Goal: Information Seeking & Learning: Learn about a topic

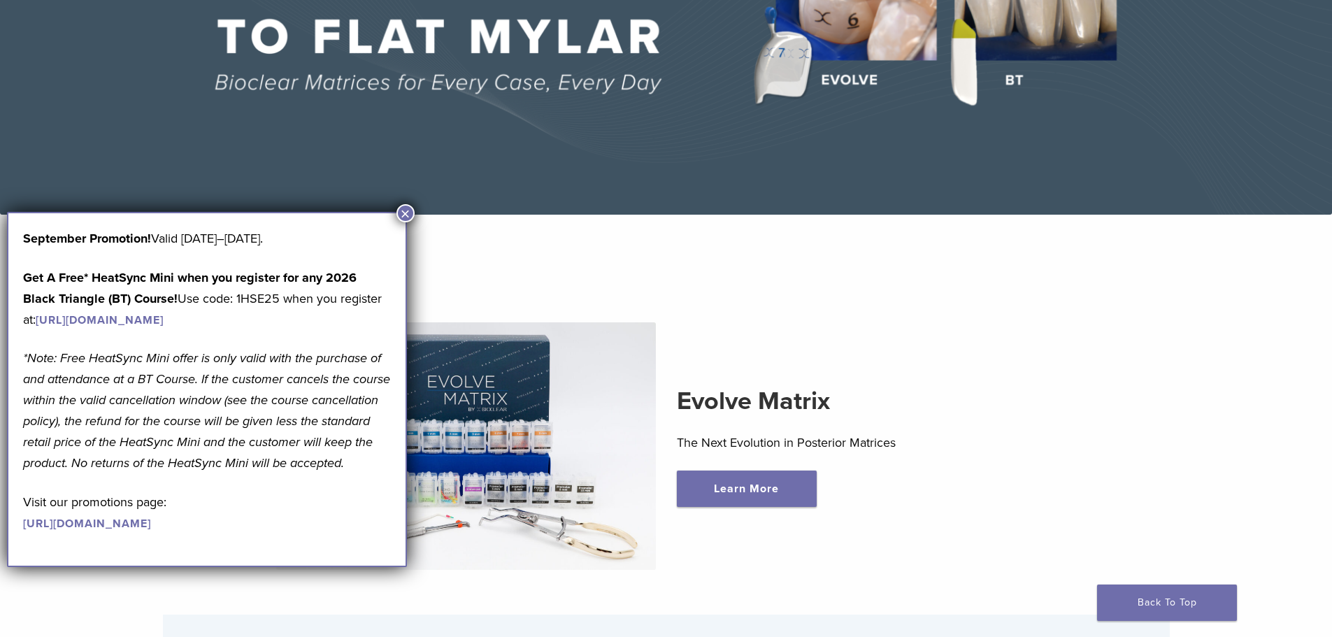
scroll to position [70, 0]
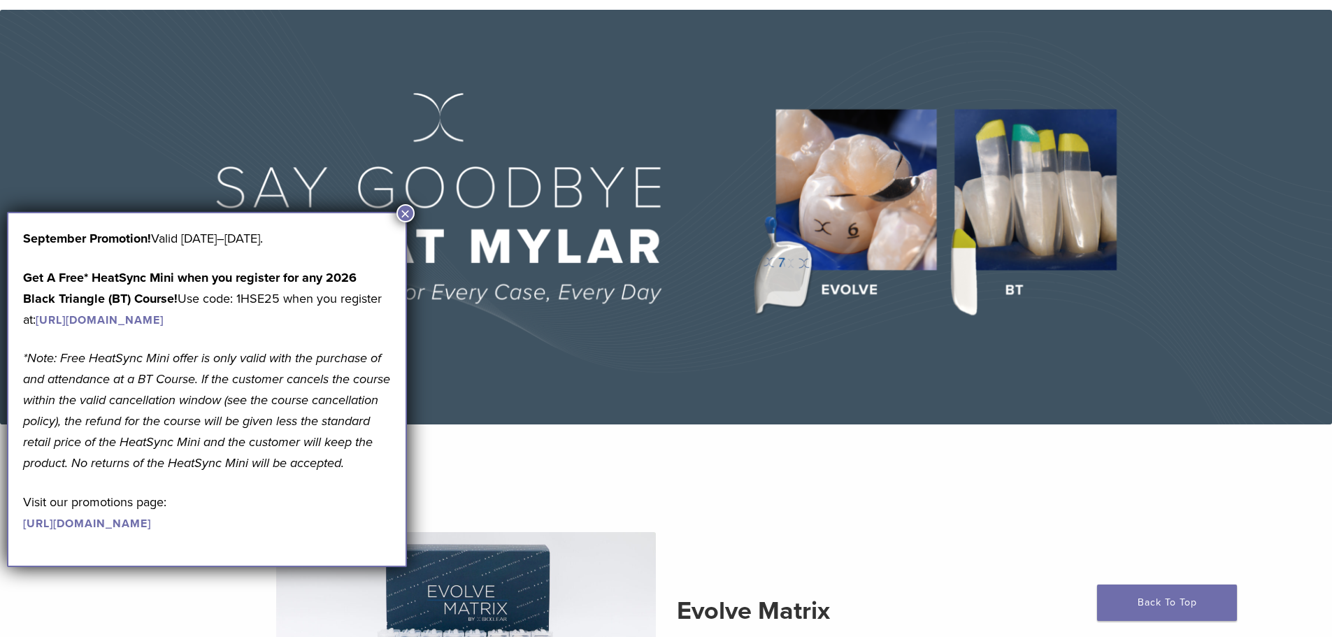
click at [411, 213] on button "×" at bounding box center [405, 213] width 18 height 18
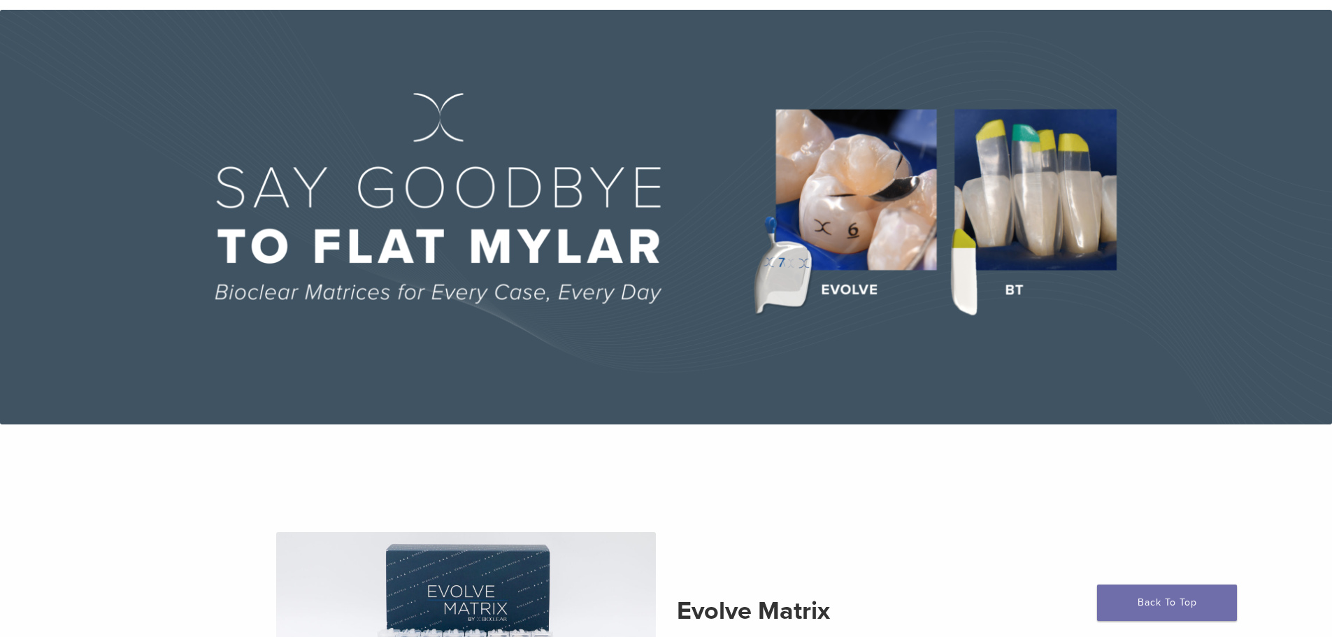
scroll to position [0, 0]
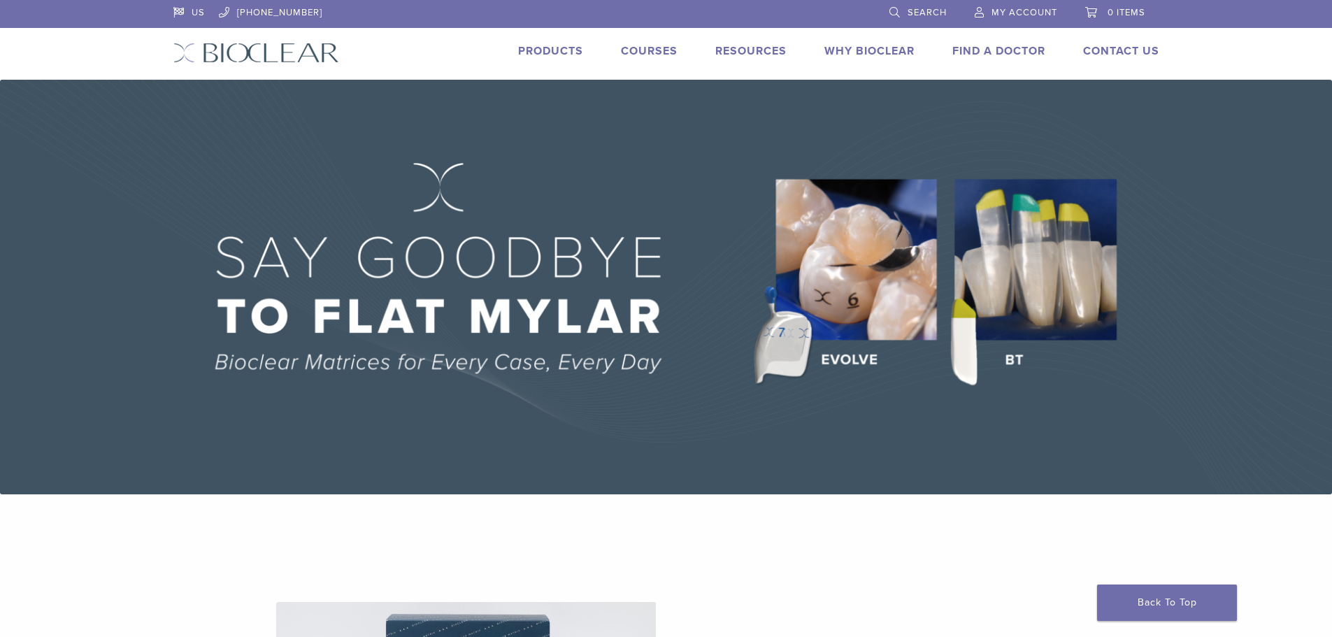
click at [559, 45] on link "Products" at bounding box center [550, 51] width 65 height 14
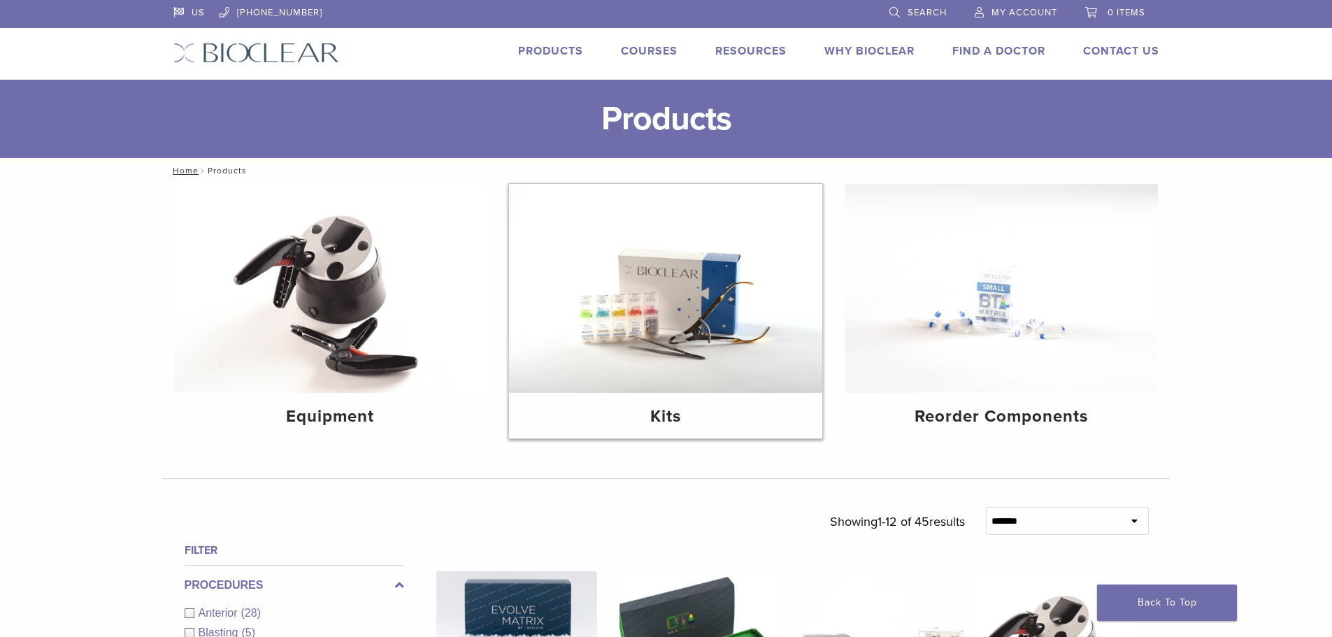
click at [731, 368] on img at bounding box center [665, 288] width 313 height 209
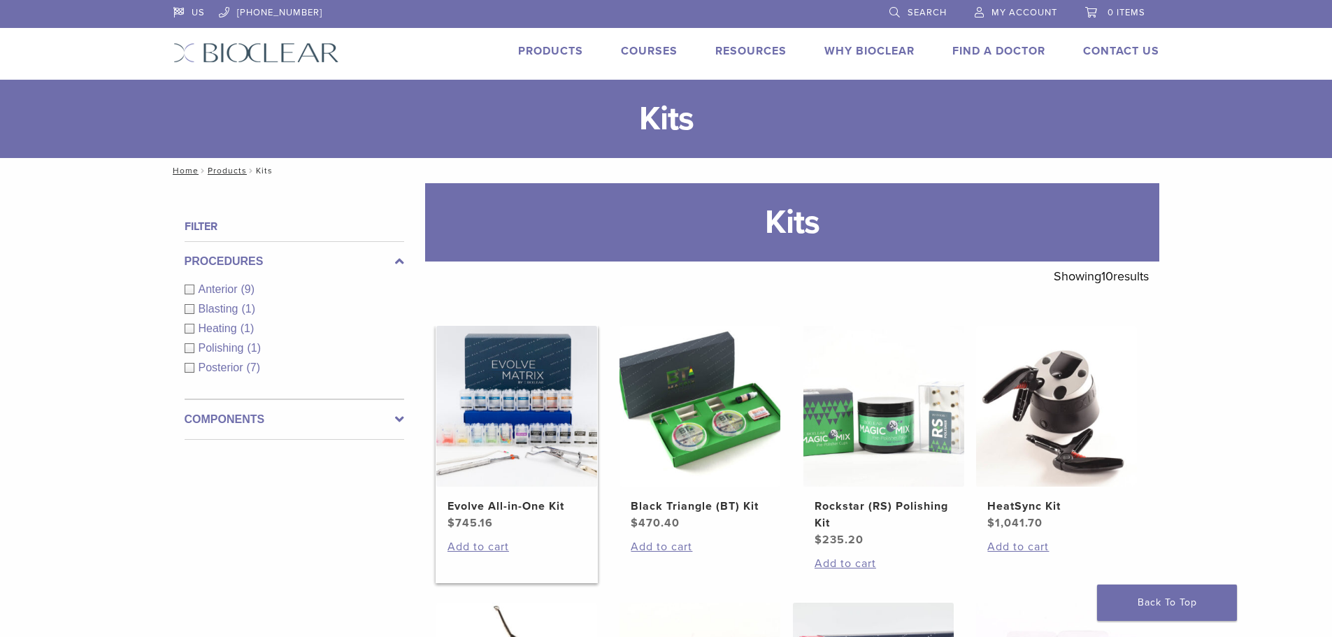
click at [540, 384] on img at bounding box center [516, 406] width 161 height 161
click at [728, 418] on img at bounding box center [699, 406] width 161 height 161
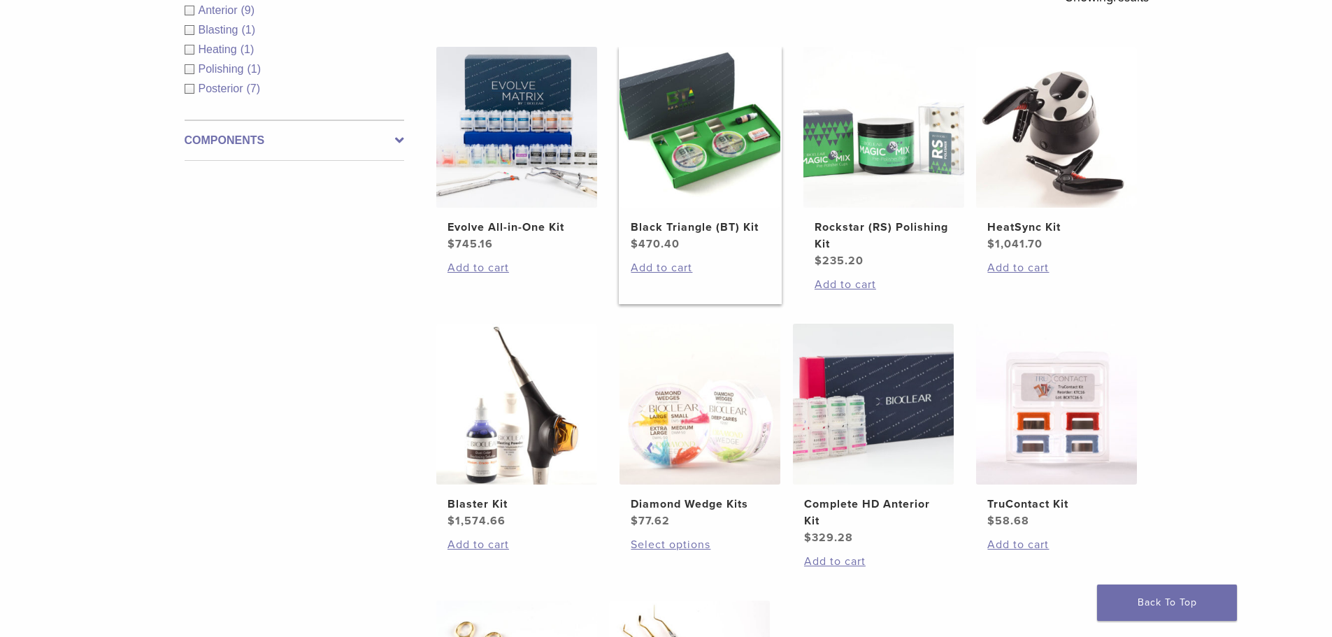
scroll to position [280, 0]
click at [710, 504] on h2 "Diamond Wedge Kits" at bounding box center [700, 503] width 138 height 17
click at [867, 497] on h2 "Complete HD Anterior Kit" at bounding box center [873, 512] width 138 height 34
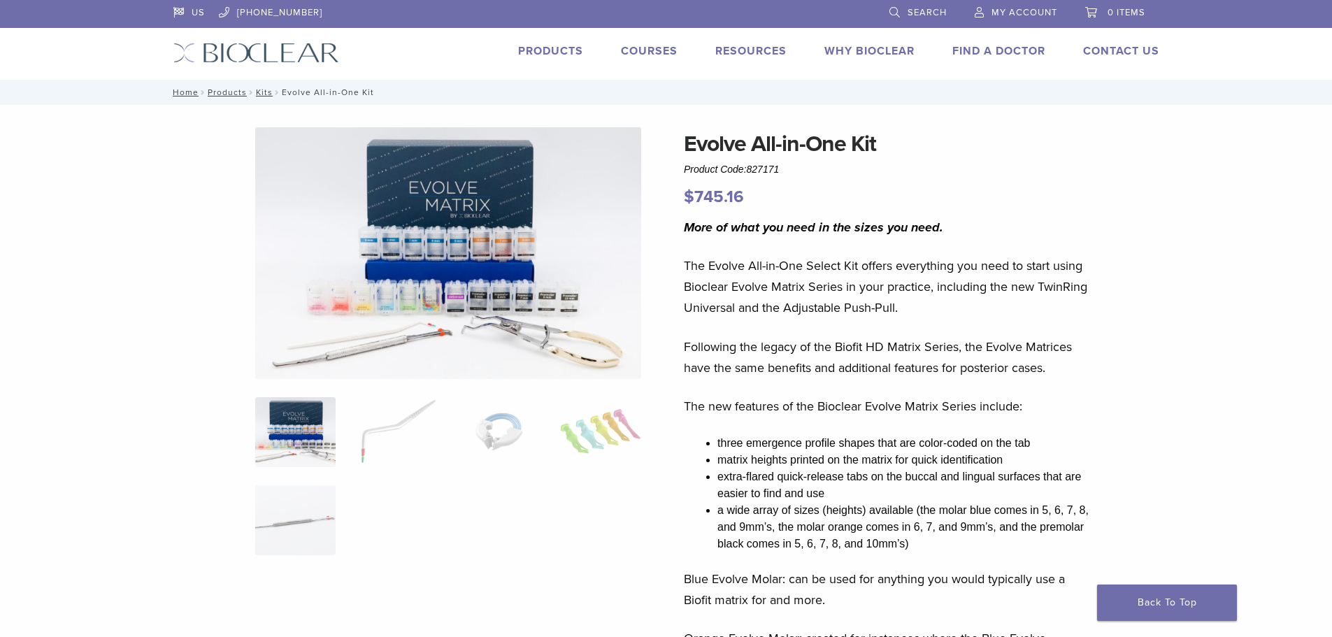
click at [484, 314] on img at bounding box center [448, 253] width 386 height 252
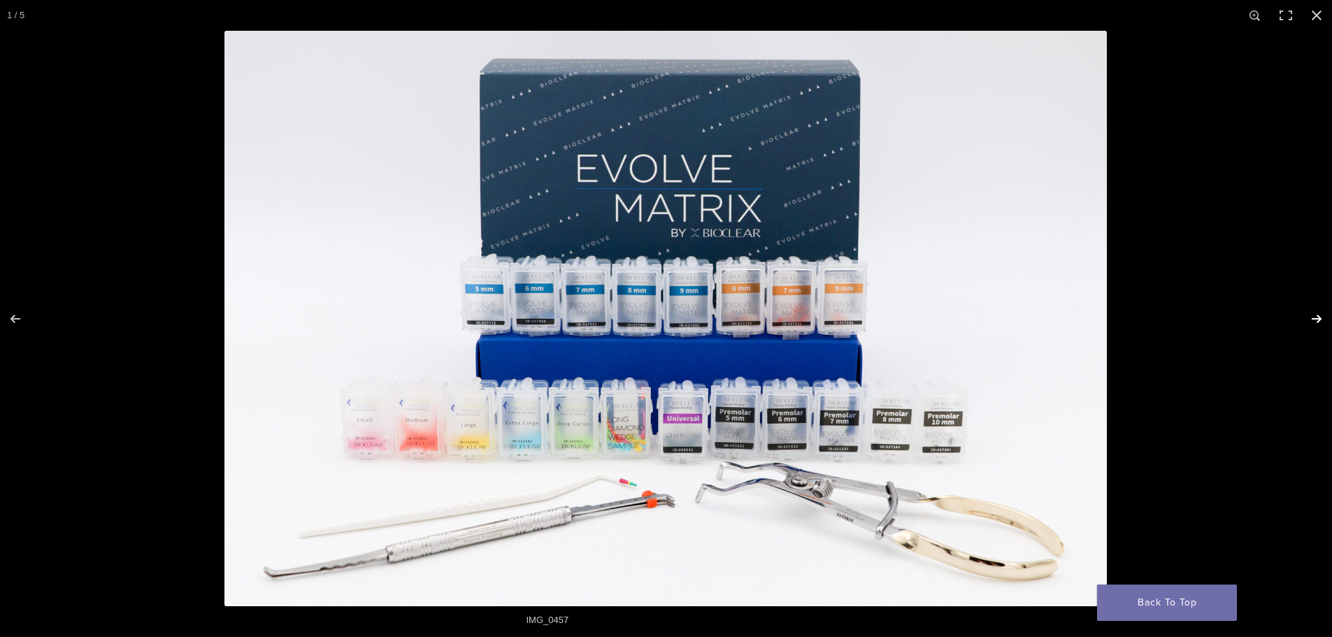
click at [1314, 317] on button "Next (arrow right)" at bounding box center [1307, 319] width 49 height 70
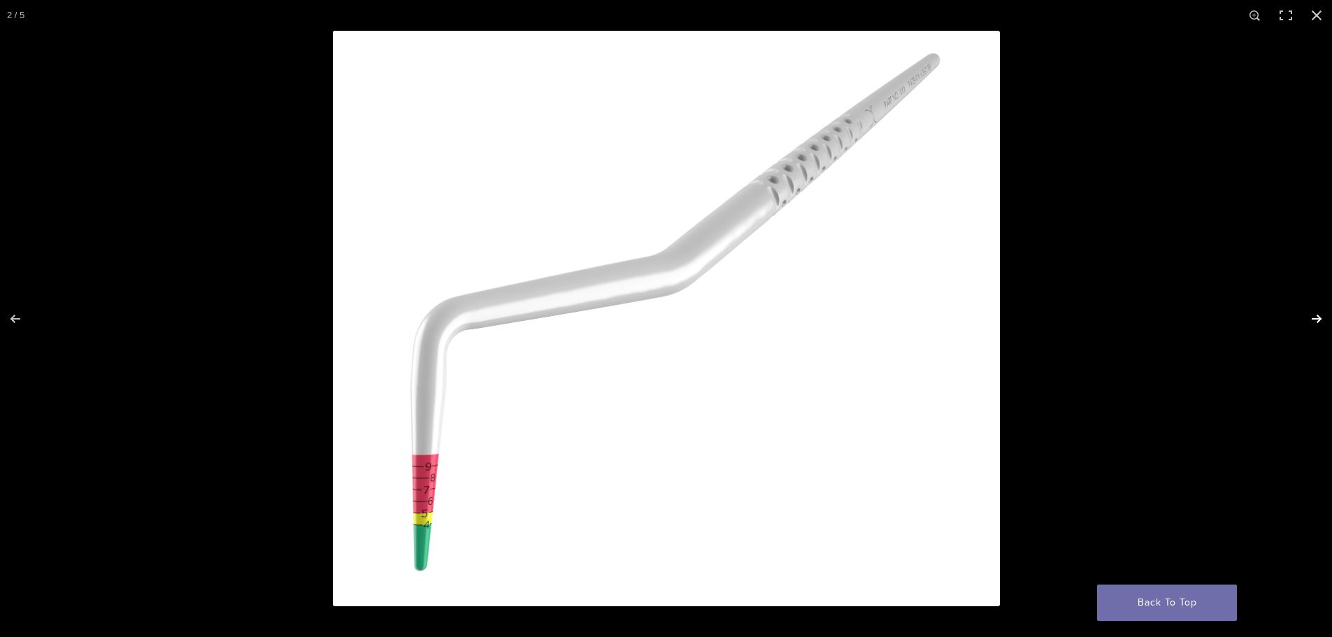
click at [1314, 317] on button "Next (arrow right)" at bounding box center [1307, 319] width 49 height 70
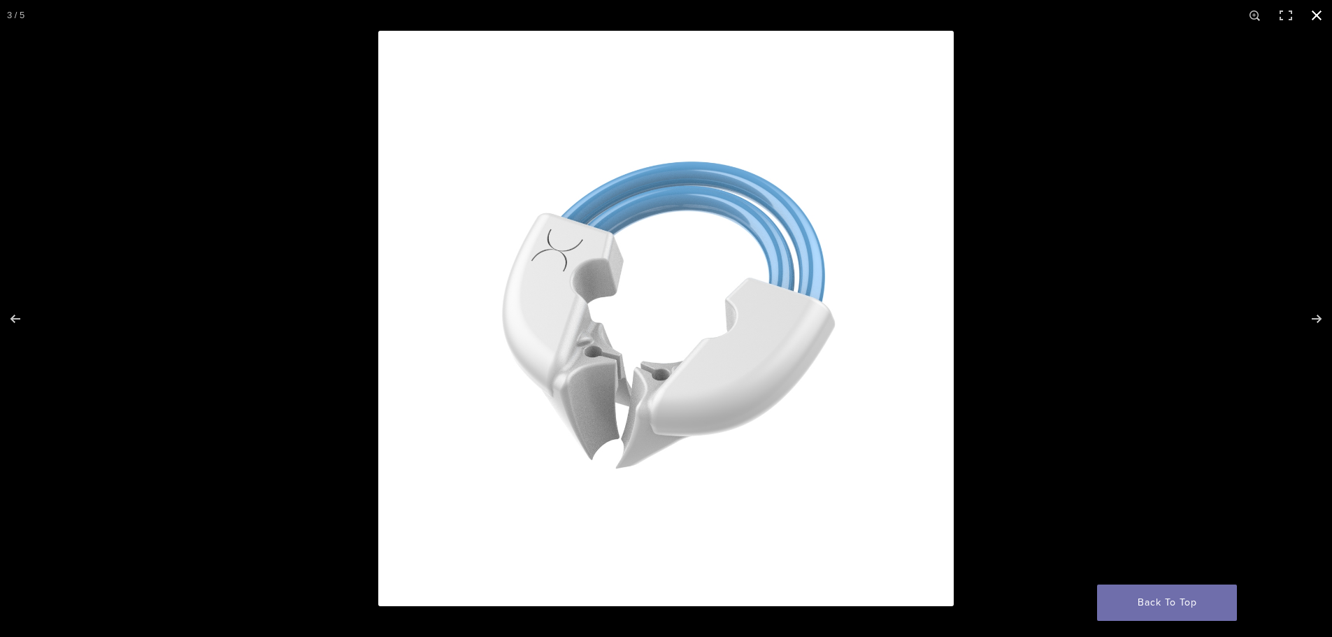
click at [1315, 14] on button "Close (Esc)" at bounding box center [1316, 15] width 31 height 31
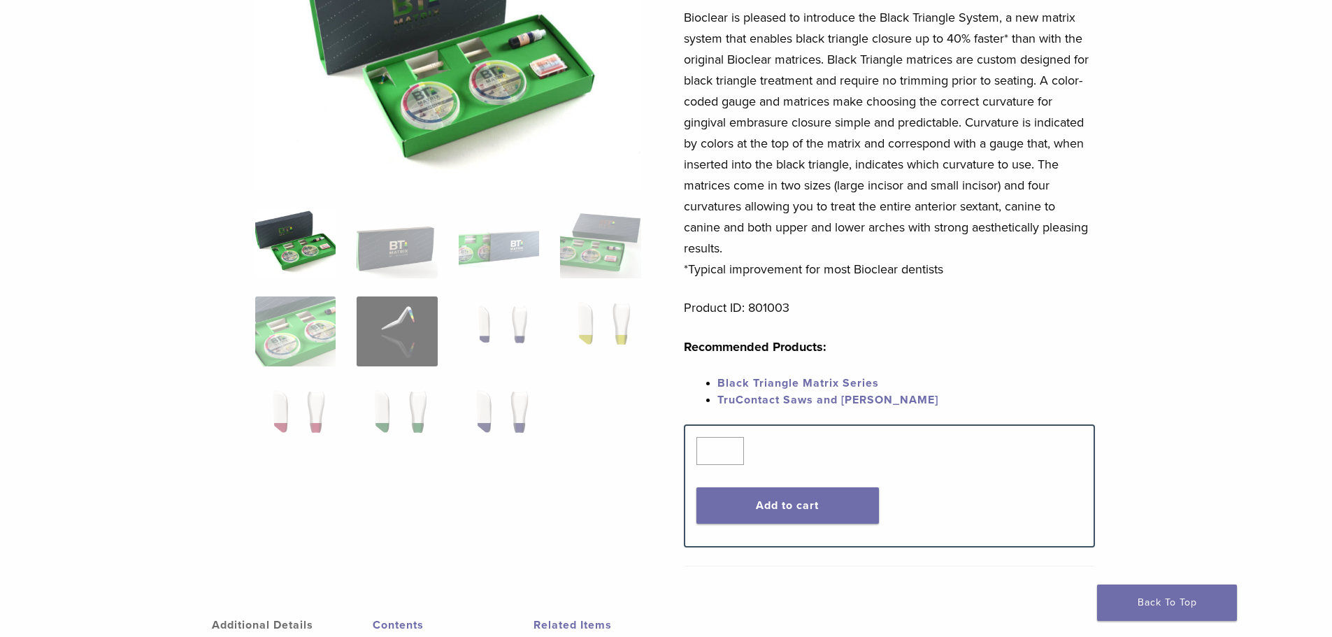
scroll to position [70, 0]
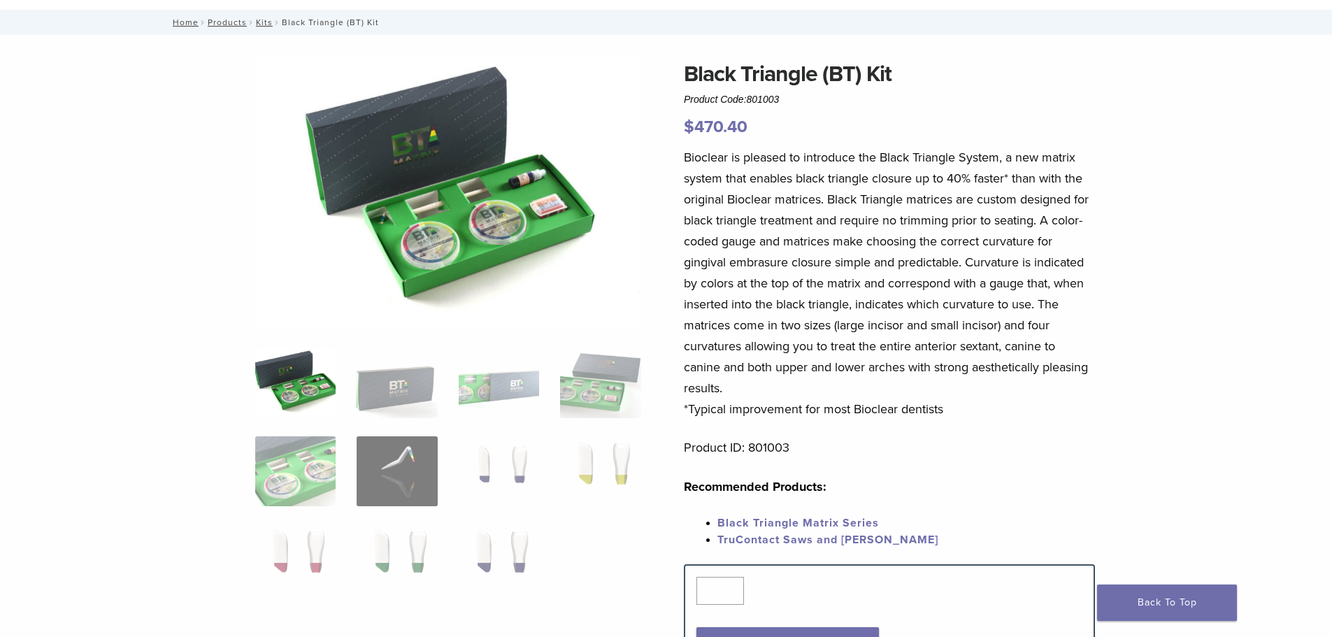
click at [484, 231] on img at bounding box center [448, 193] width 386 height 273
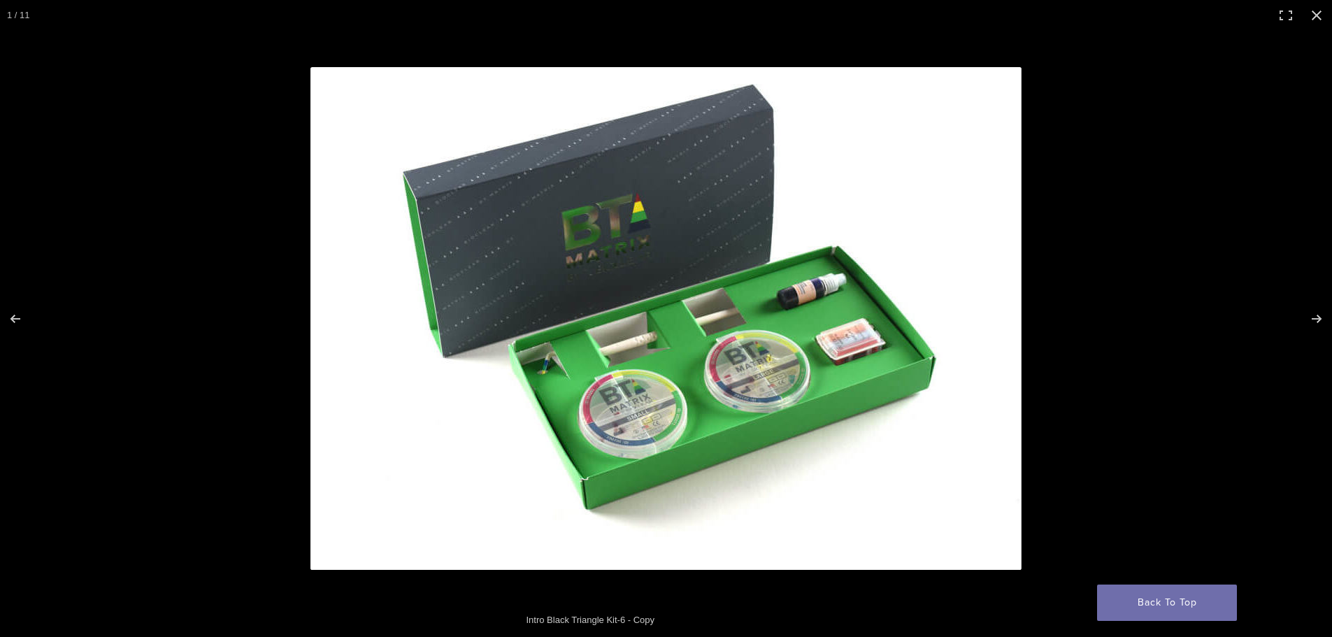
click at [717, 425] on img at bounding box center [665, 318] width 711 height 503
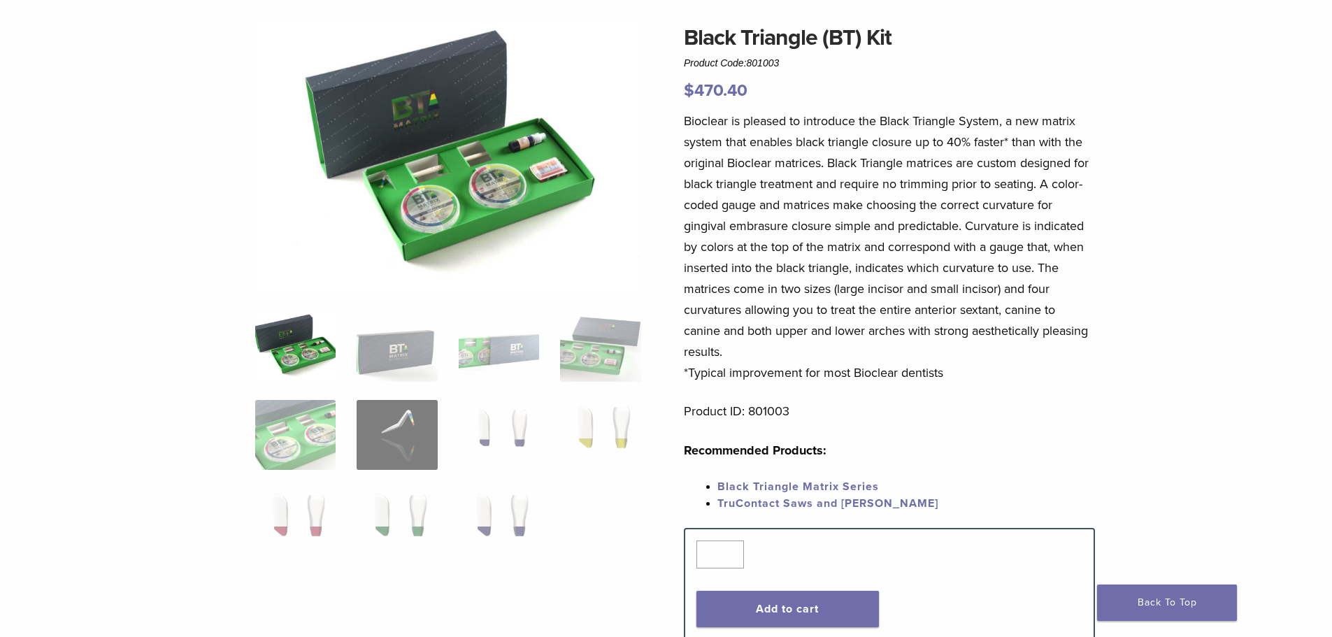
scroll to position [140, 0]
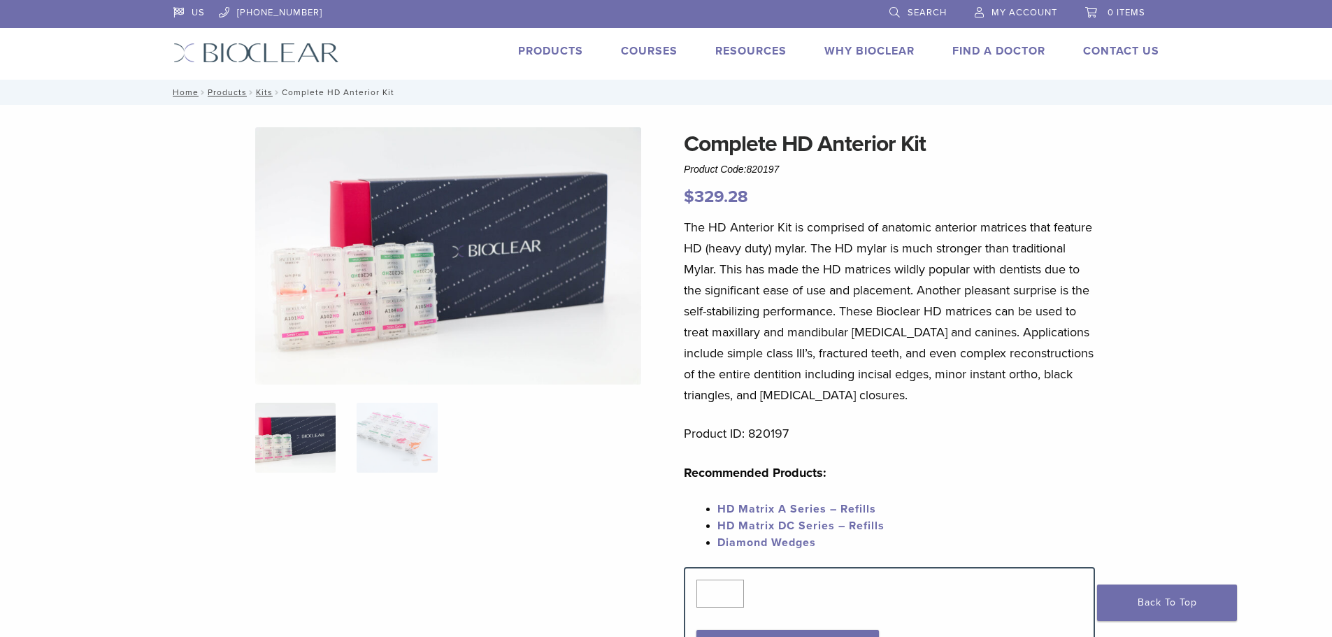
click at [313, 423] on img at bounding box center [295, 438] width 80 height 70
click at [412, 442] on img at bounding box center [397, 438] width 80 height 70
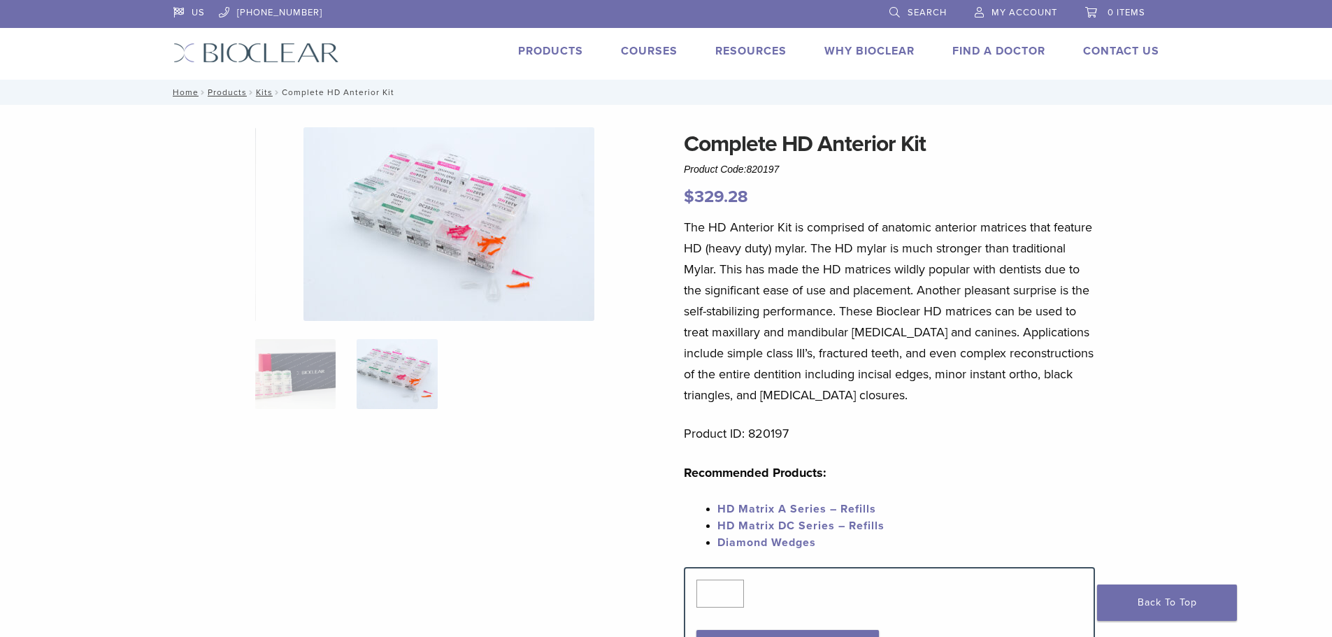
click at [488, 264] on img at bounding box center [448, 224] width 291 height 194
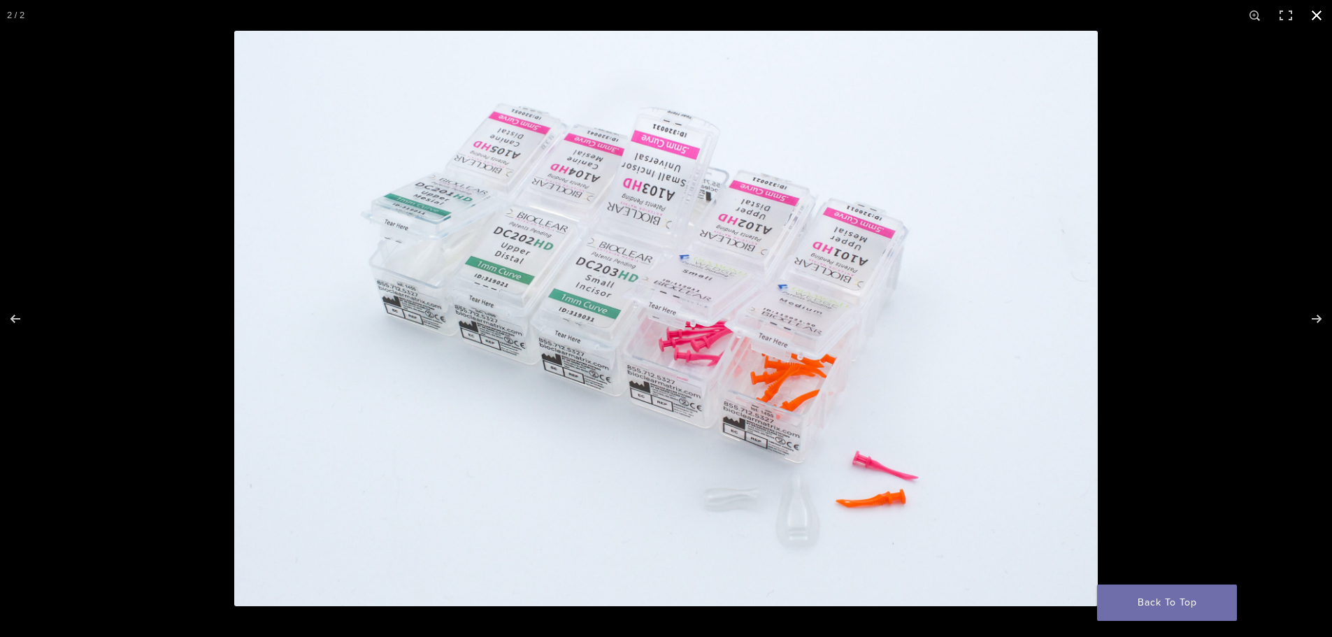
click at [1306, 20] on button "Close (Esc)" at bounding box center [1316, 15] width 31 height 31
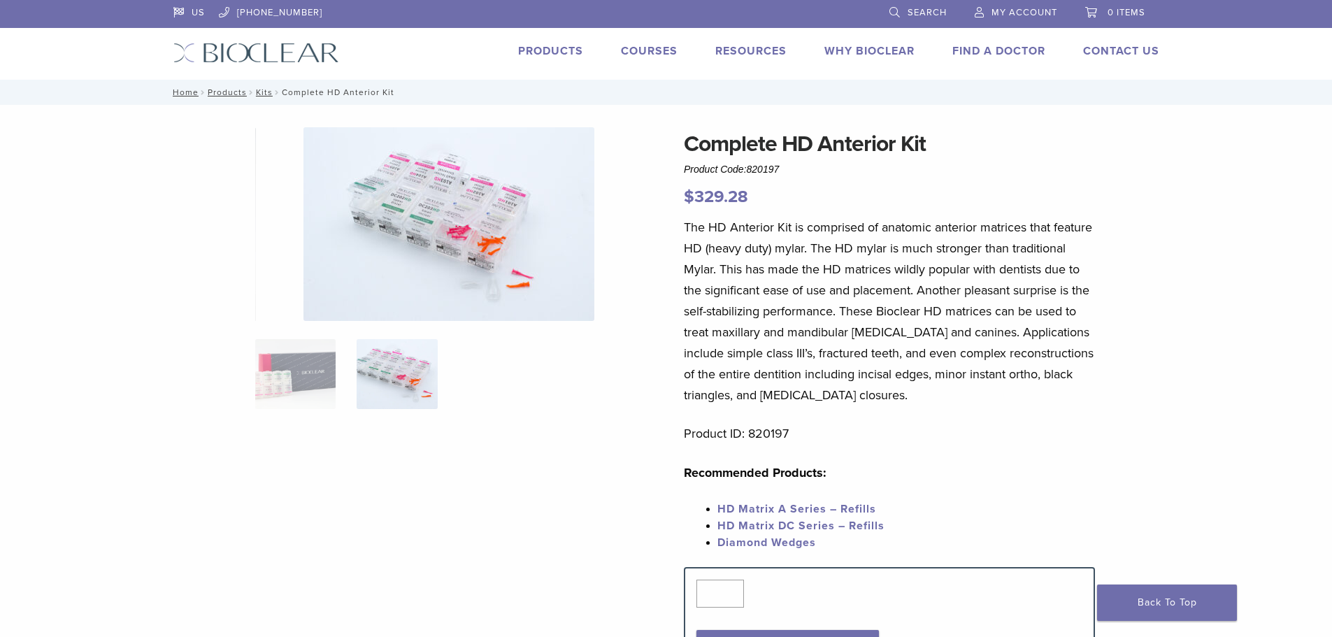
click at [867, 53] on link "Why Bioclear" at bounding box center [869, 51] width 90 height 14
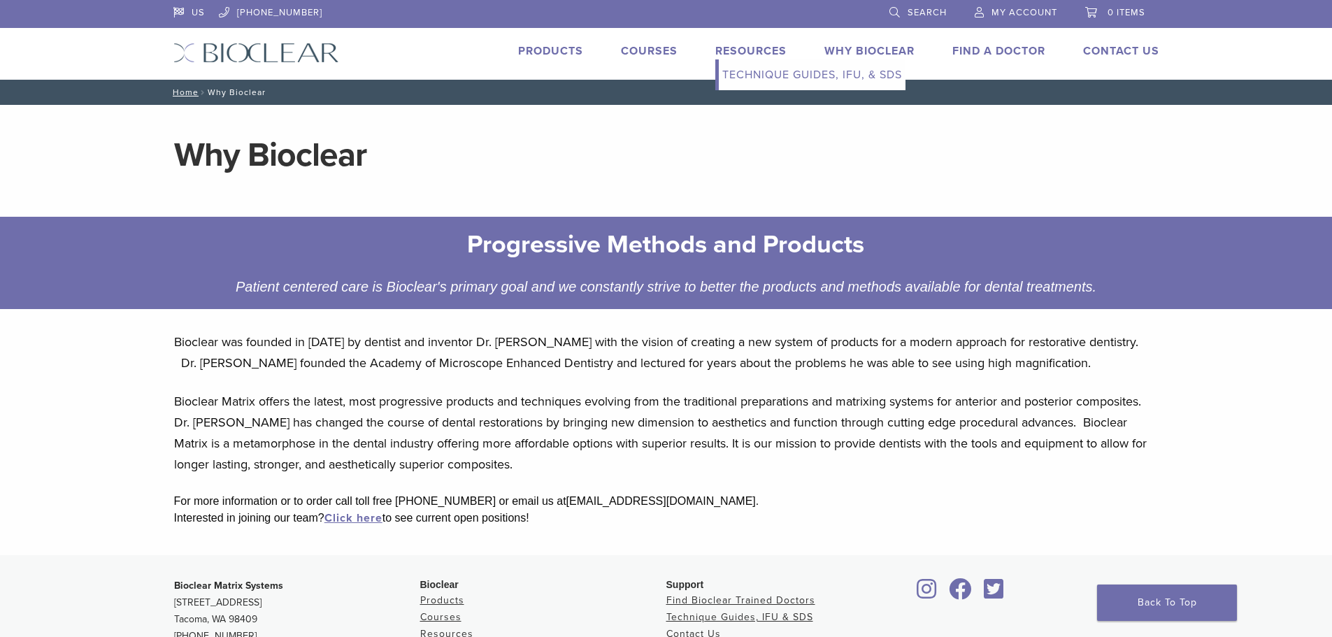
click at [733, 45] on link "Resources" at bounding box center [750, 51] width 71 height 14
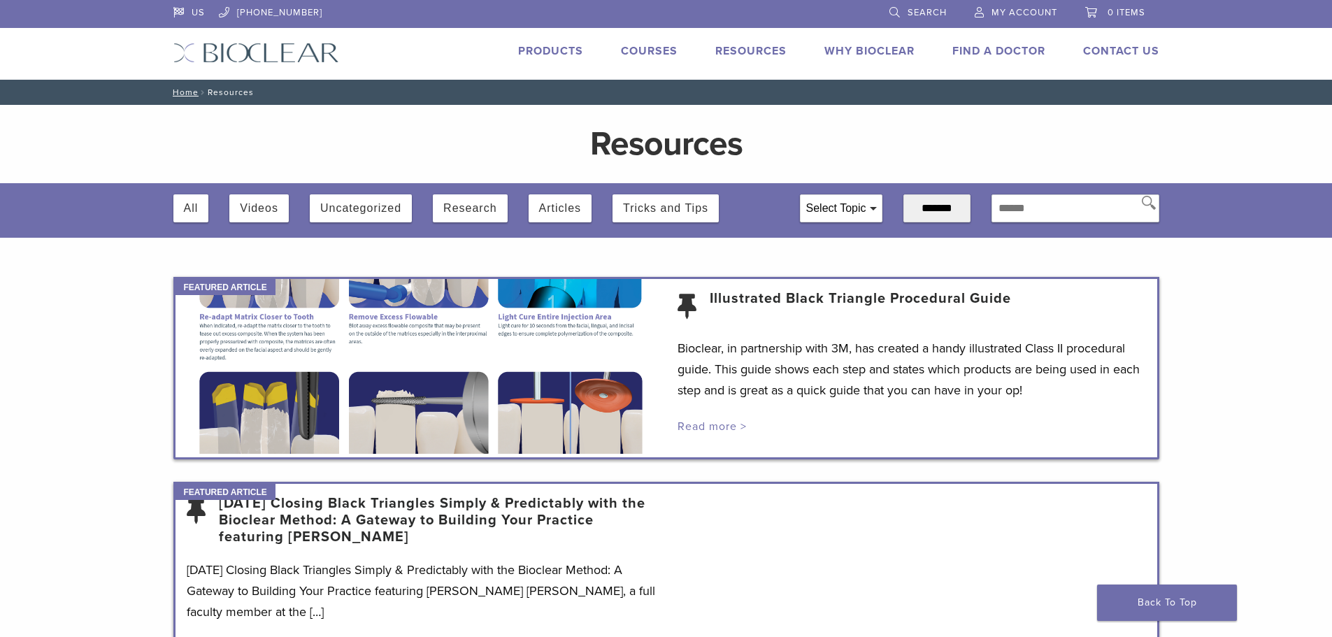
click at [696, 430] on link "Read more >" at bounding box center [711, 426] width 69 height 14
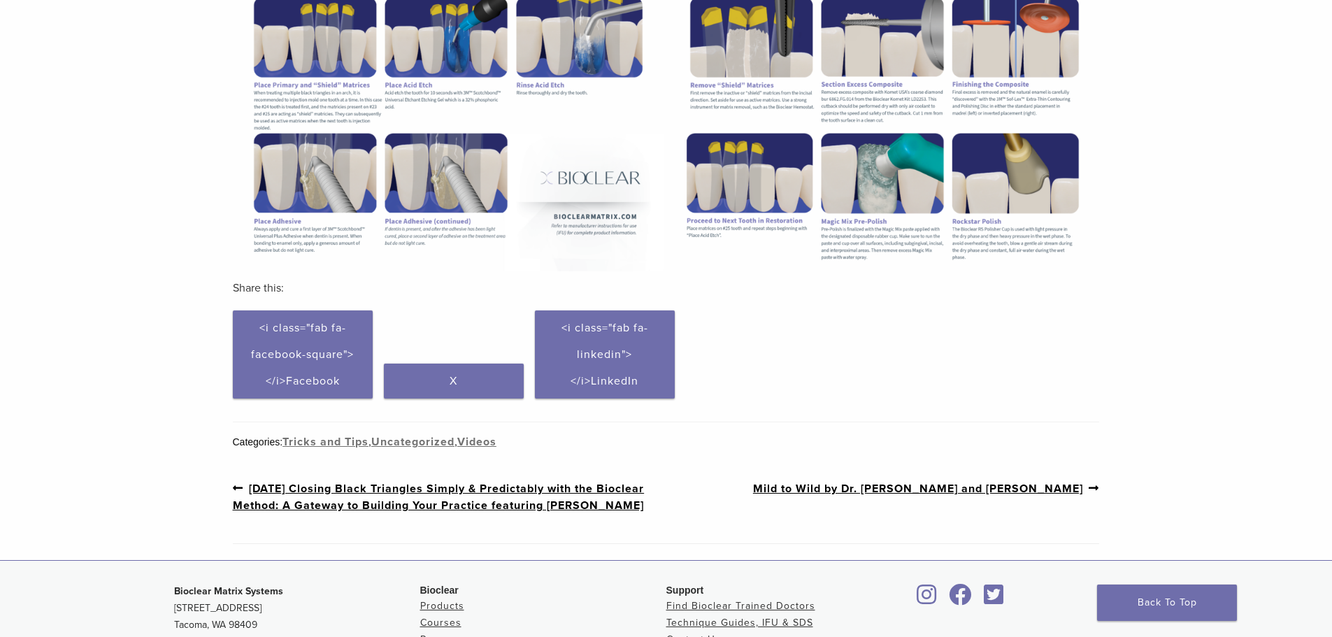
scroll to position [489, 0]
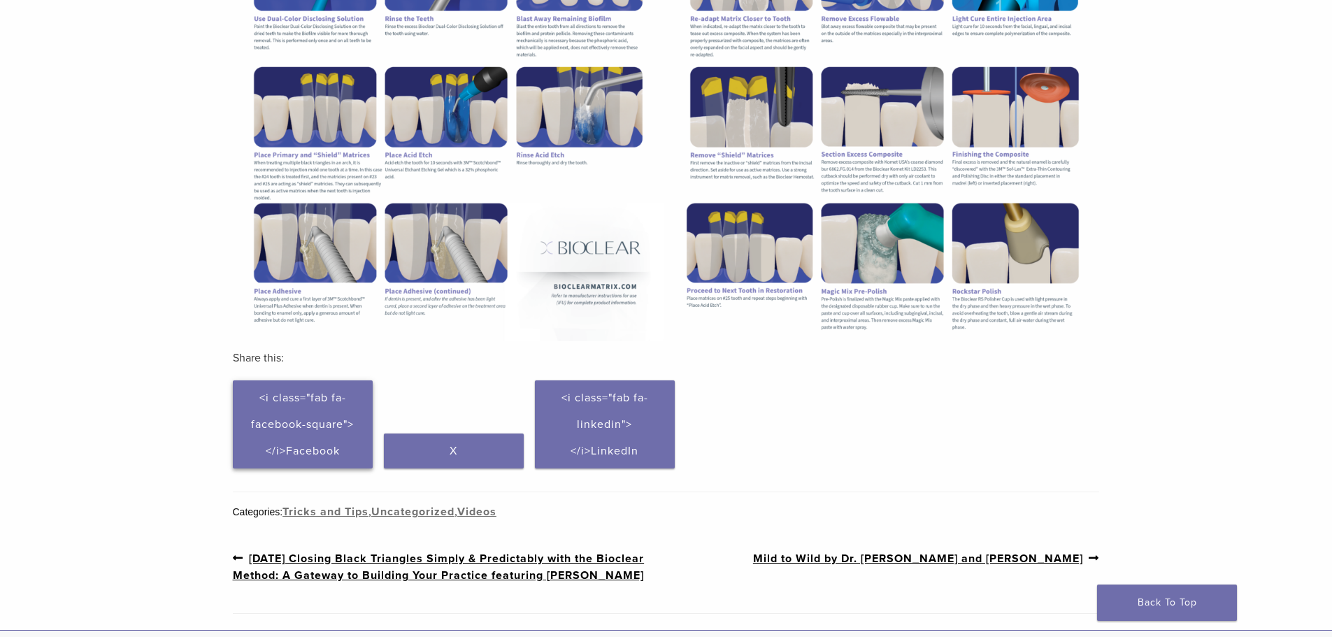
click at [303, 422] on span "<i class="fab fa-facebook-square"></i>Facebook" at bounding box center [302, 424] width 103 height 67
